Goal: Use online tool/utility: Utilize a website feature to perform a specific function

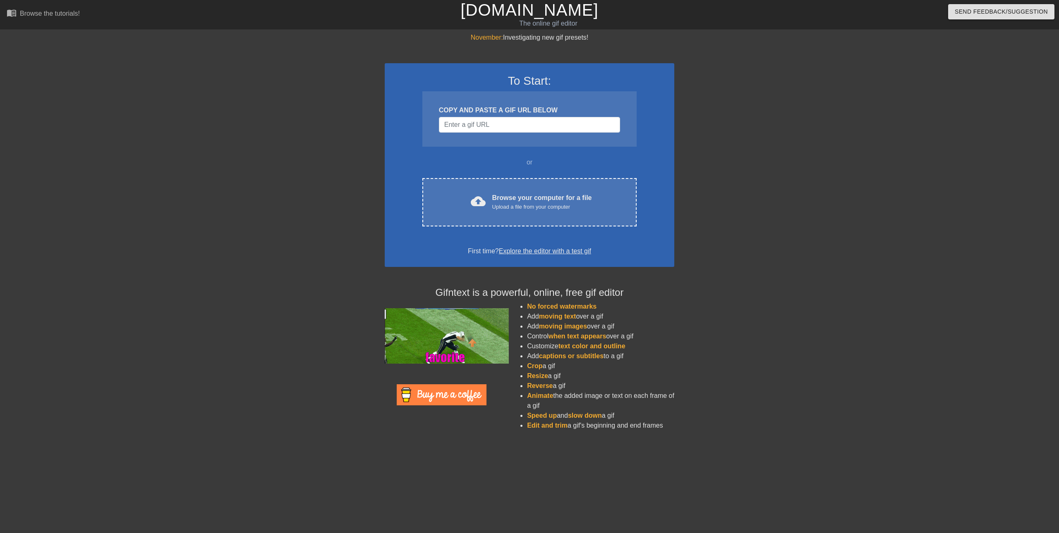
drag, startPoint x: 478, startPoint y: 121, endPoint x: 729, endPoint y: 2, distance: 278.6
click at [734, 65] on div at bounding box center [746, 157] width 124 height 248
paste input "[URL][DOMAIN_NAME]"
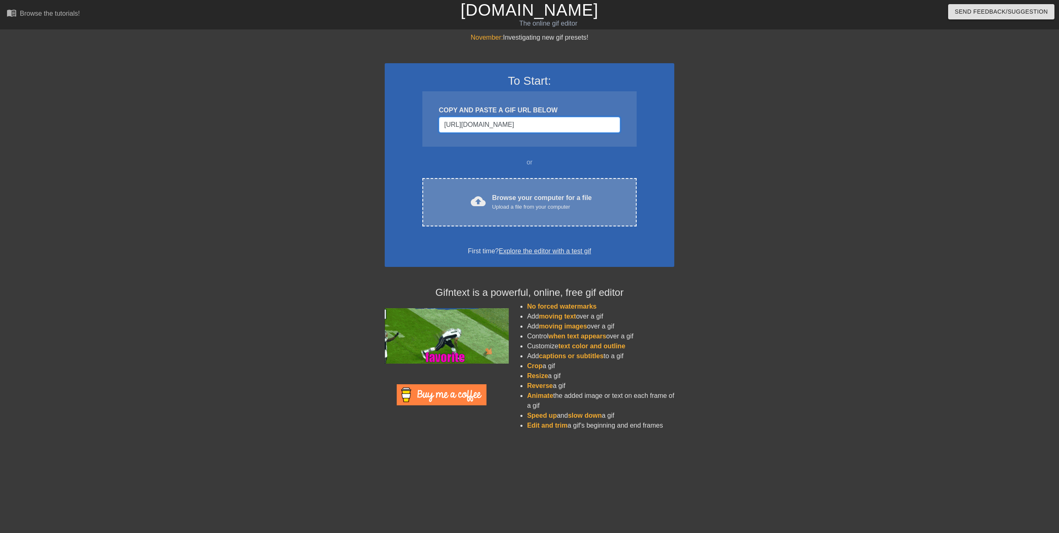
scroll to position [0, 69]
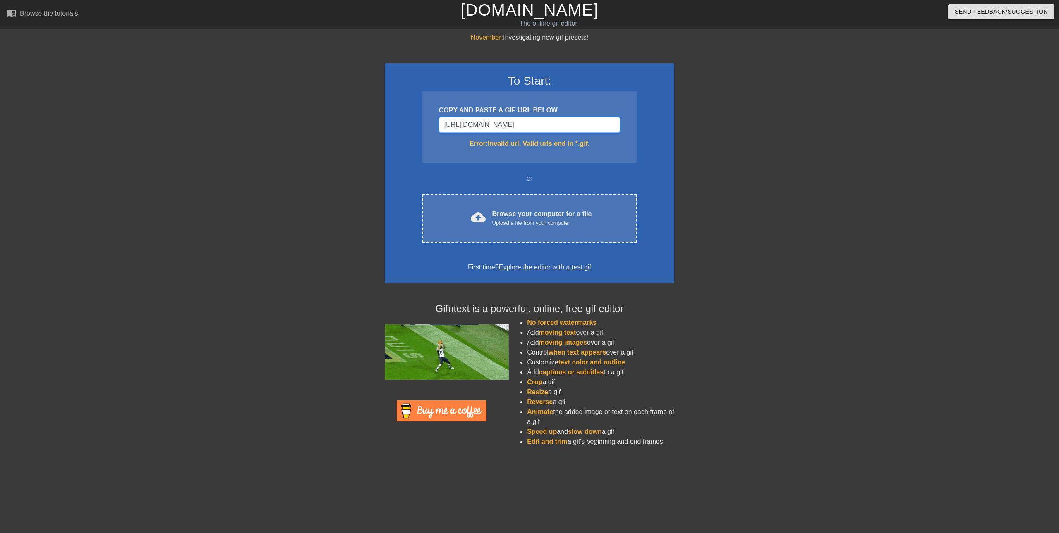
click at [616, 124] on input "[URL][DOMAIN_NAME]" at bounding box center [529, 125] width 181 height 16
drag, startPoint x: 583, startPoint y: 124, endPoint x: 744, endPoint y: 142, distance: 161.8
click at [744, 142] on div "November: Investigating new gif presets! To Start: COPY AND PASTE A GIF URL BEL…" at bounding box center [529, 243] width 1059 height 421
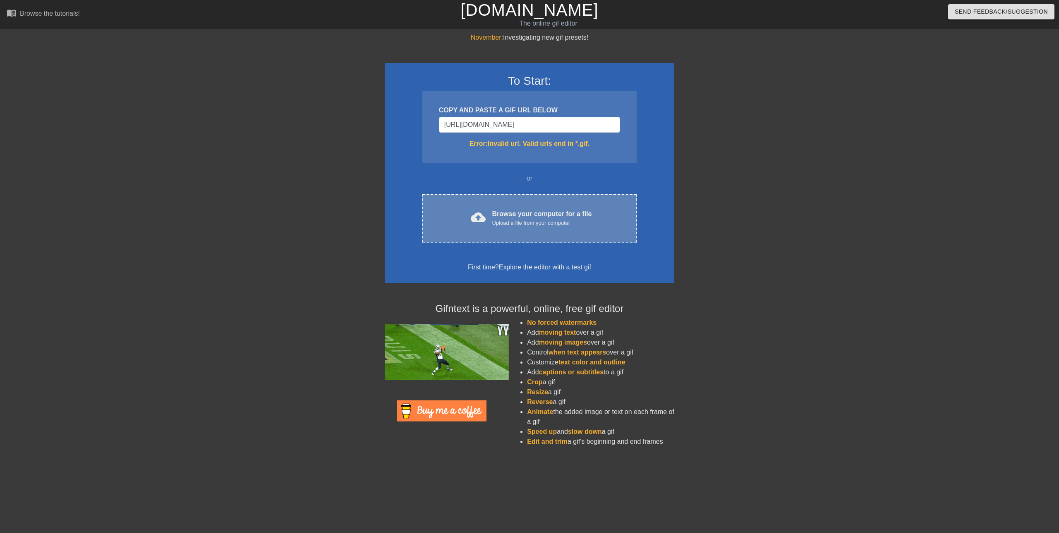
scroll to position [0, 0]
click at [562, 222] on div "Upload a file from your computer" at bounding box center [542, 223] width 100 height 8
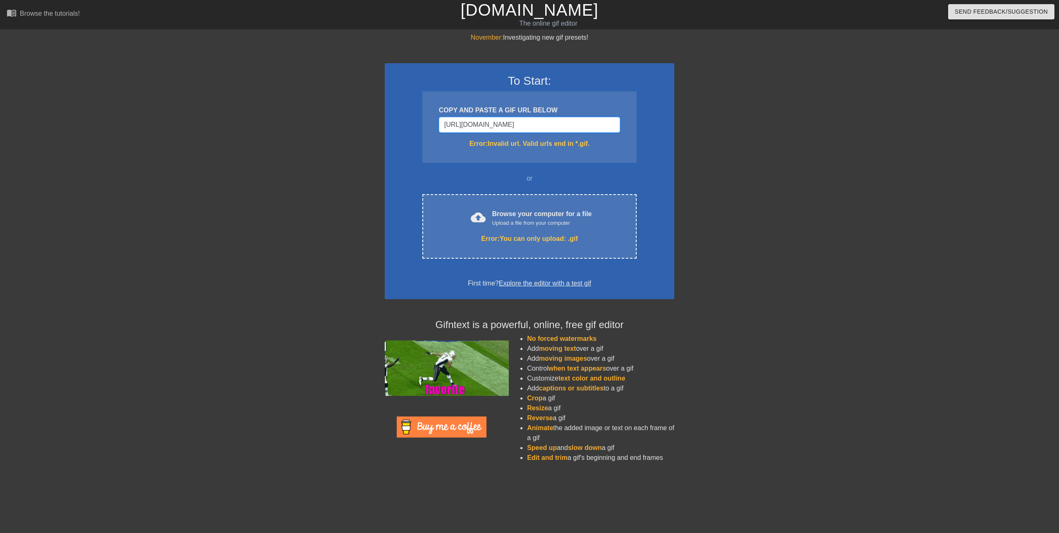
drag, startPoint x: 487, startPoint y: 129, endPoint x: 488, endPoint y: 123, distance: 6.6
click at [488, 123] on input "[URL][DOMAIN_NAME]" at bounding box center [529, 125] width 181 height 16
paste input "-13028796"
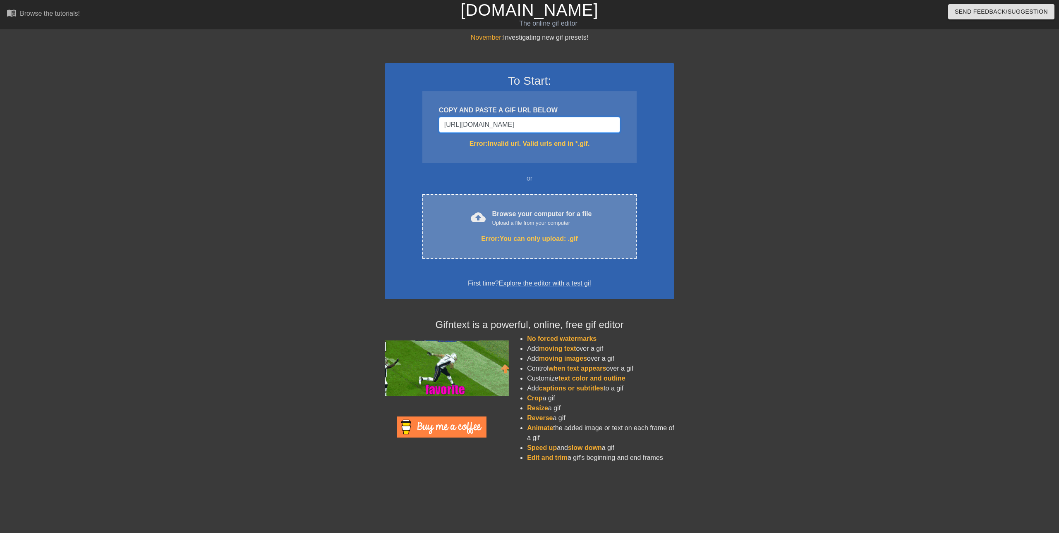
scroll to position [0, 69]
type input "[URL][DOMAIN_NAME]"
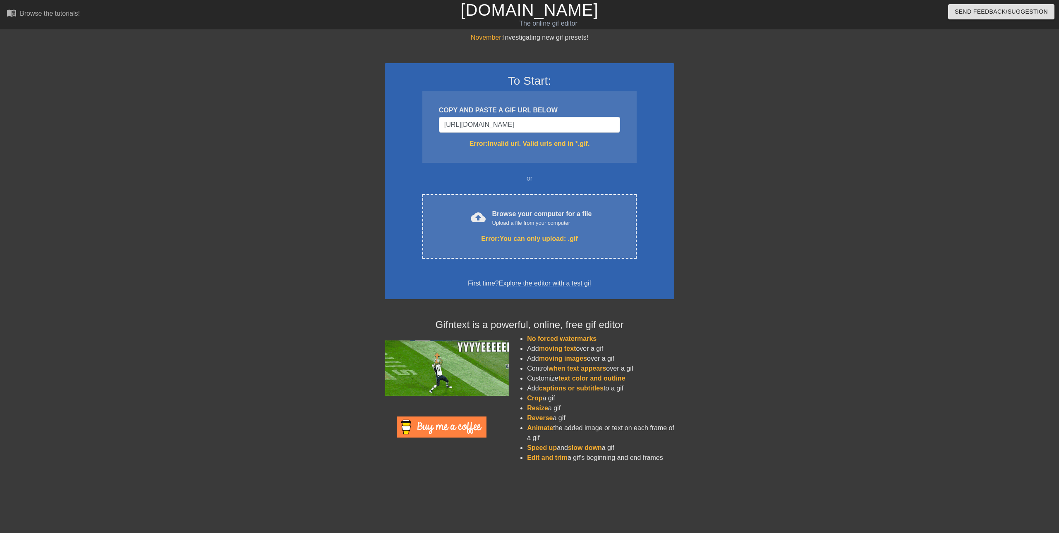
click at [342, 232] on div at bounding box center [313, 157] width 124 height 248
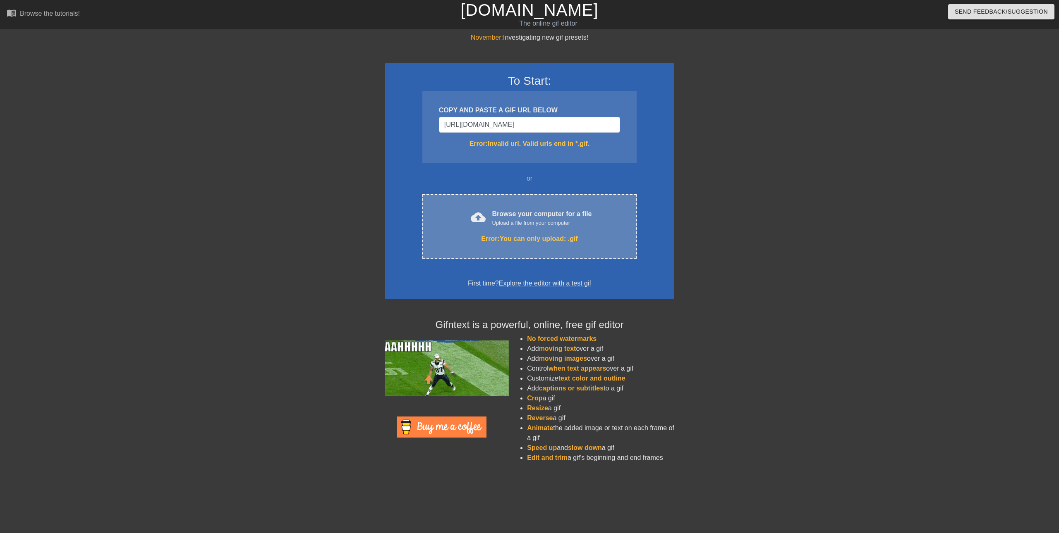
click at [534, 225] on div "Upload a file from your computer" at bounding box center [542, 223] width 100 height 8
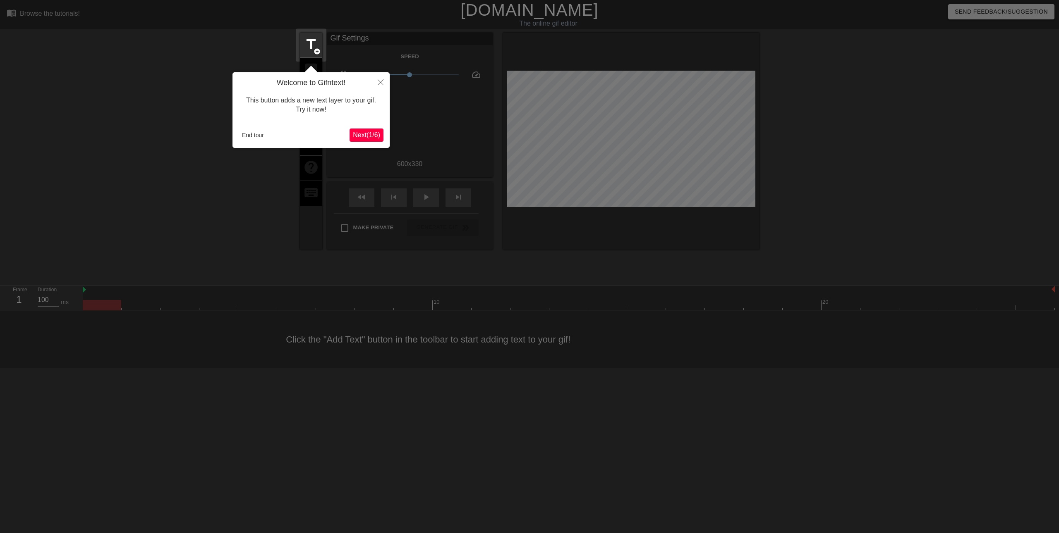
click at [372, 137] on span "Next ( 1 / 6 )" at bounding box center [366, 134] width 27 height 7
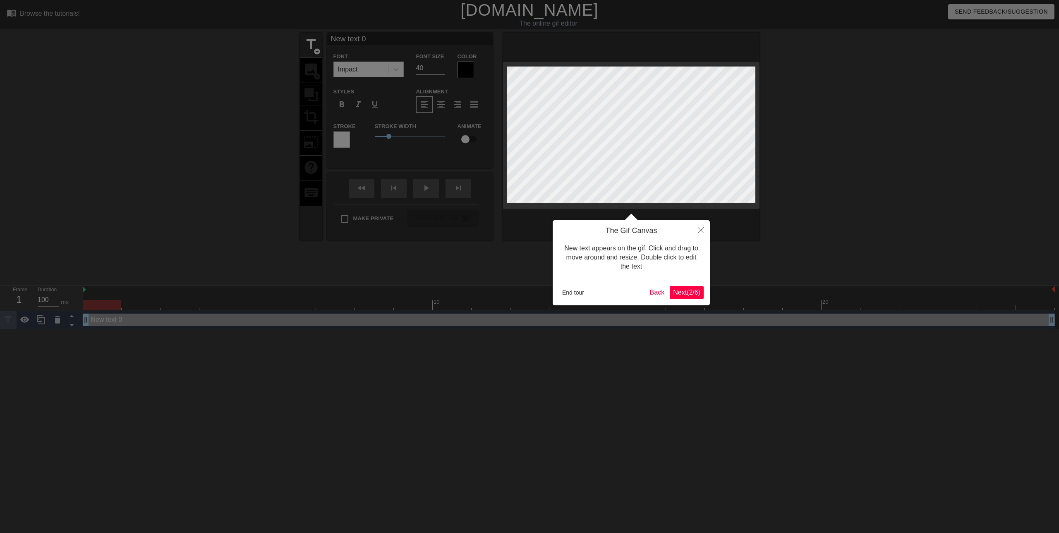
click at [679, 291] on span "Next ( 2 / 6 )" at bounding box center [686, 292] width 27 height 7
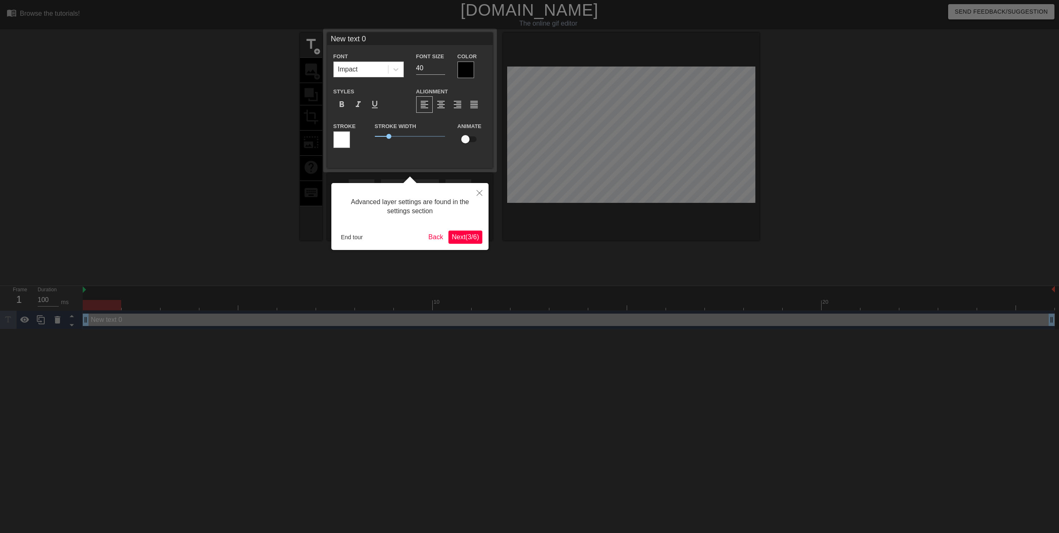
click at [679, 291] on div at bounding box center [529, 266] width 1059 height 533
click at [476, 237] on span "Next ( 3 / 6 )" at bounding box center [465, 237] width 27 height 7
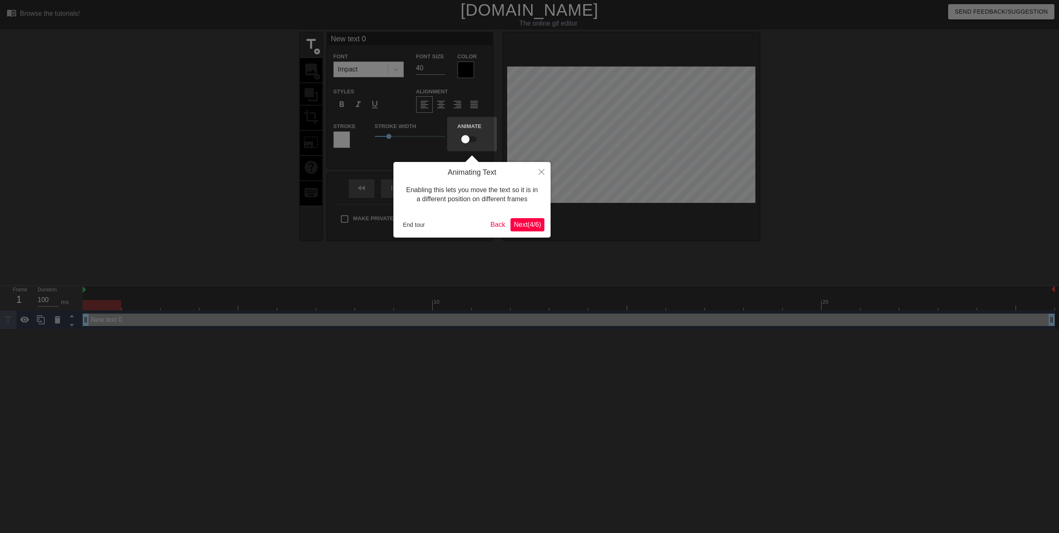
click at [514, 225] on span "Next ( 4 / 6 )" at bounding box center [527, 224] width 27 height 7
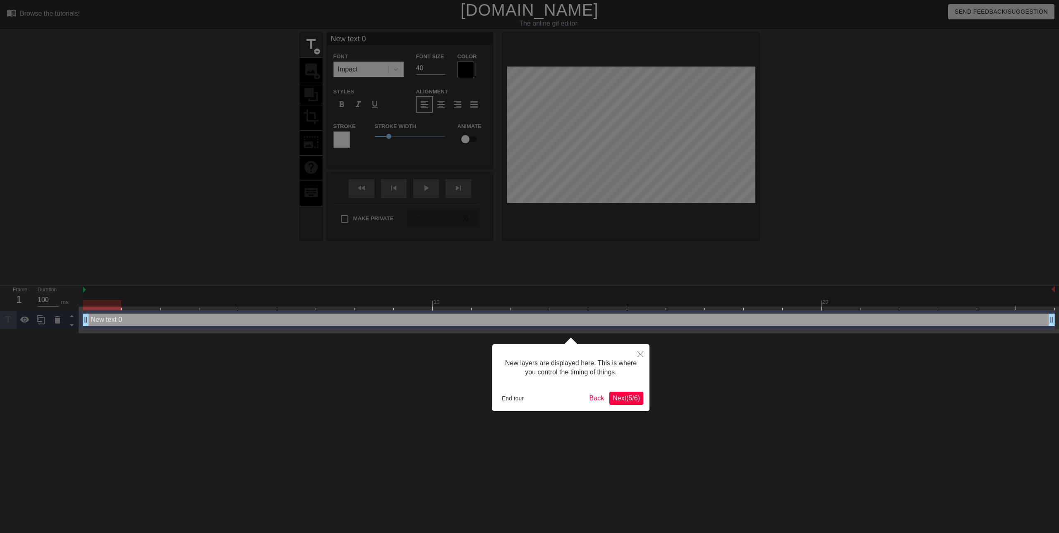
click at [617, 400] on span "Next ( 5 / 6 )" at bounding box center [625, 398] width 27 height 7
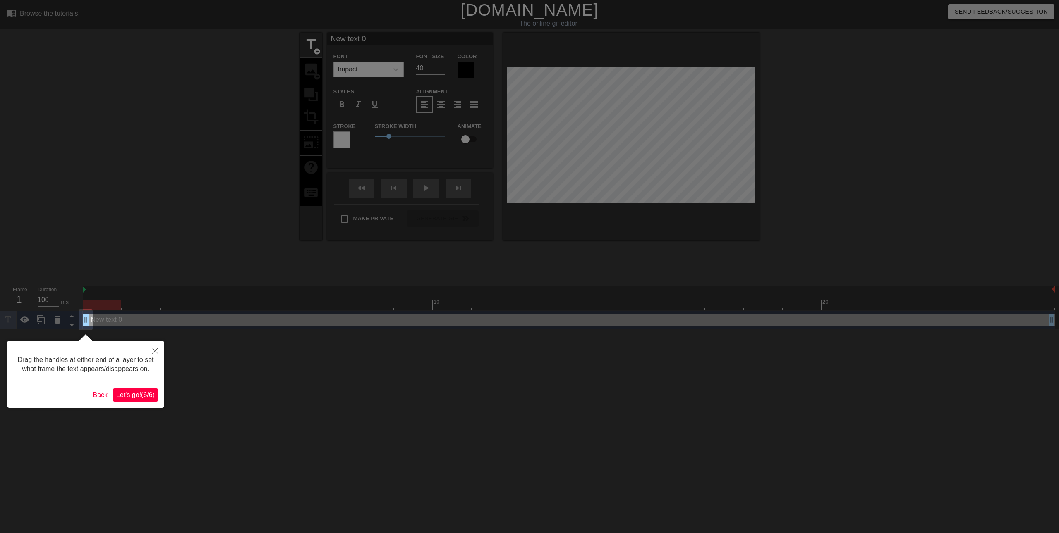
click at [128, 393] on span "Let's go! ( 6 / 6 )" at bounding box center [135, 395] width 38 height 7
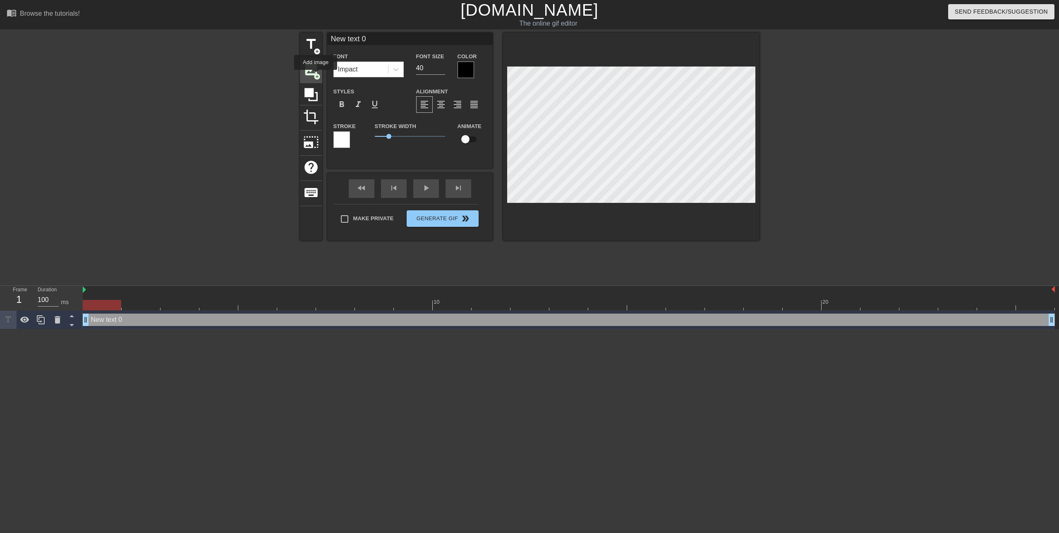
click at [316, 76] on span "add_circle" at bounding box center [316, 76] width 7 height 7
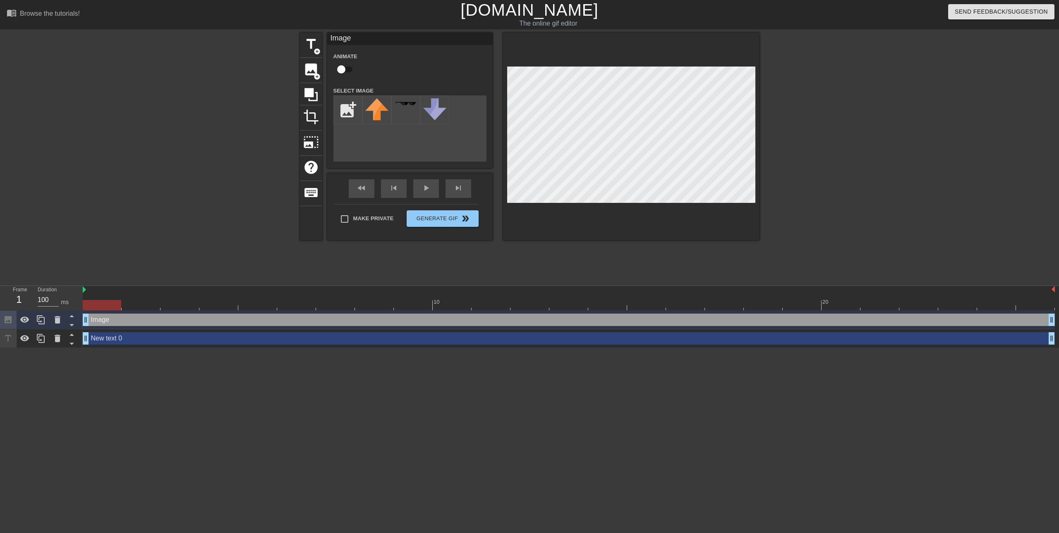
click at [367, 133] on div "title add_circle image add_circle crop photo_size_select_large help keyboard Im…" at bounding box center [529, 137] width 459 height 208
click at [355, 105] on input "file" at bounding box center [348, 110] width 28 height 28
type input "C:\fakepath\tylerrr.png"
click at [381, 107] on img at bounding box center [376, 109] width 23 height 23
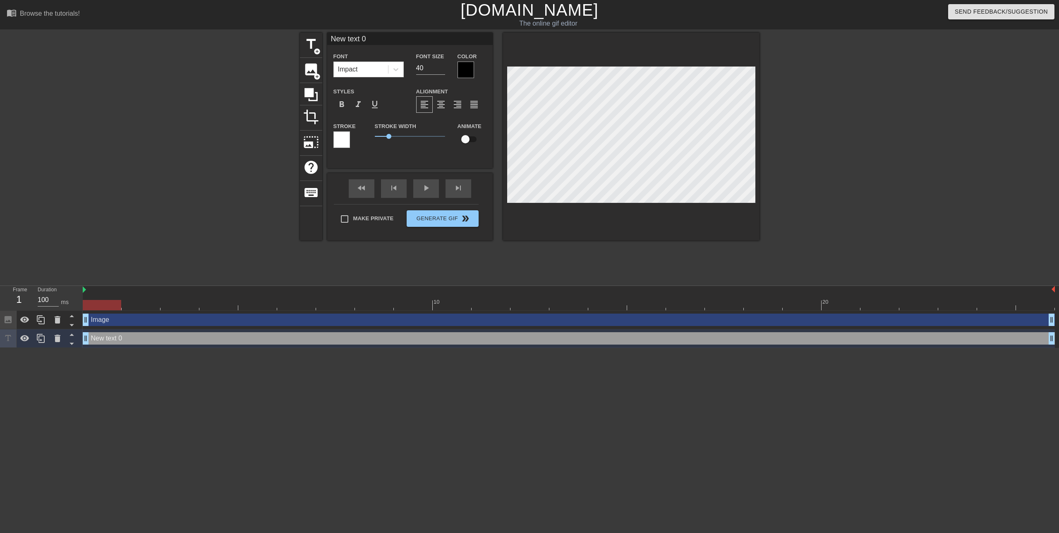
click at [518, 210] on div at bounding box center [631, 137] width 256 height 208
click at [317, 72] on span "image" at bounding box center [311, 70] width 16 height 16
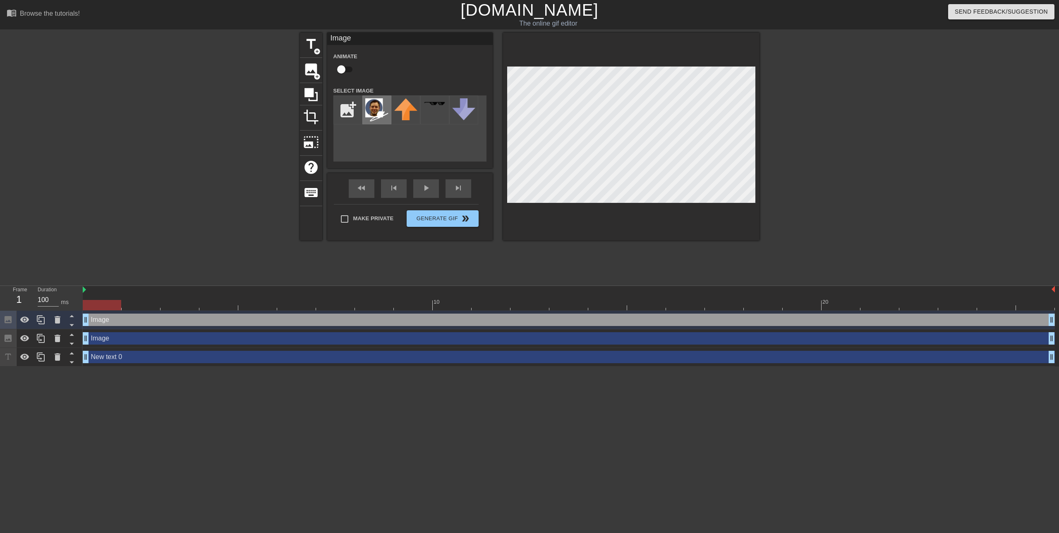
click at [374, 103] on img at bounding box center [376, 109] width 23 height 23
click at [457, 219] on button "Generate Gif double_arrow" at bounding box center [442, 218] width 72 height 17
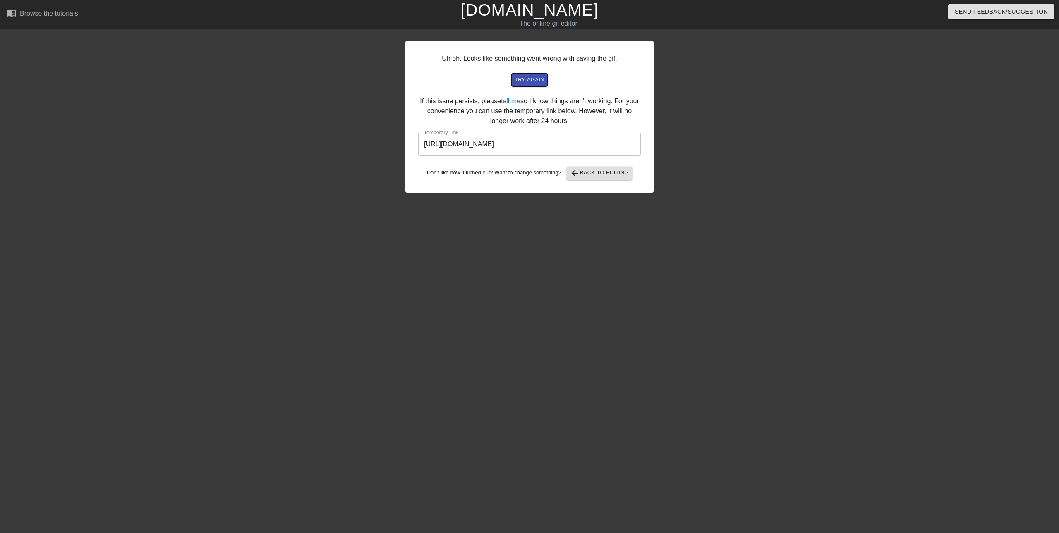
click at [523, 76] on span "try again" at bounding box center [529, 80] width 30 height 10
click at [567, 147] on input "[URL][DOMAIN_NAME]" at bounding box center [529, 144] width 222 height 23
